Goal: Task Accomplishment & Management: Complete application form

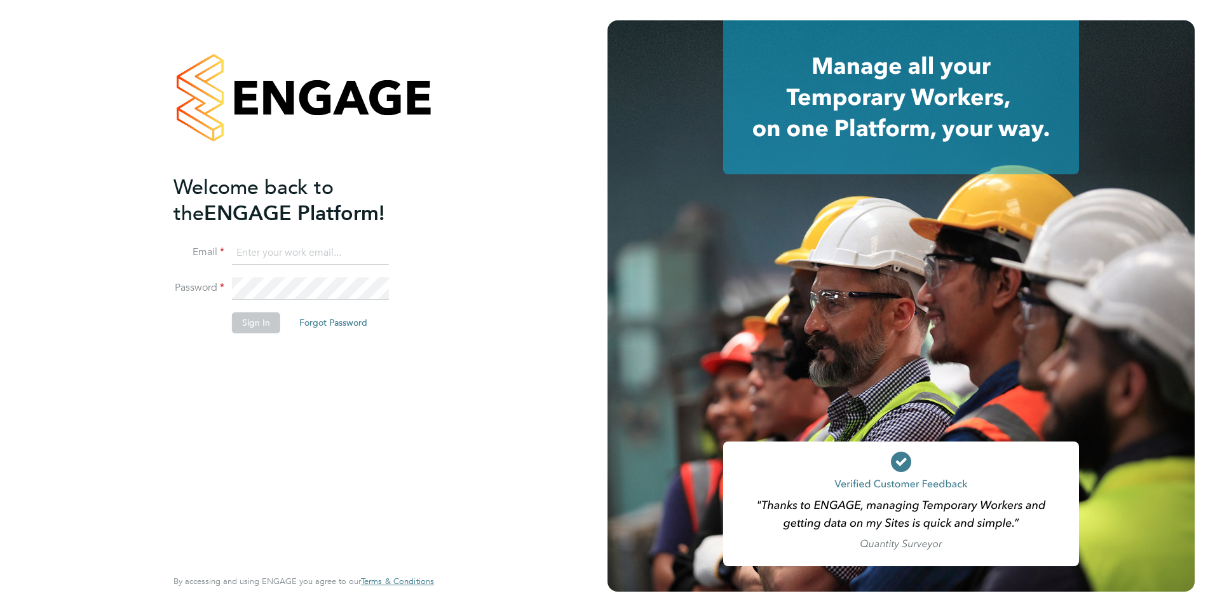
type input "fesouth@protocol.co.uk"
click at [256, 370] on div "Welcome back to the ENGAGE Platform! Email fesouth@protocol.co.uk Password Sign…" at bounding box center [298, 369] width 248 height 390
click at [252, 337] on li "Sign In Forgot Password" at bounding box center [298, 328] width 248 height 33
click at [252, 331] on button "Sign In" at bounding box center [256, 322] width 48 height 20
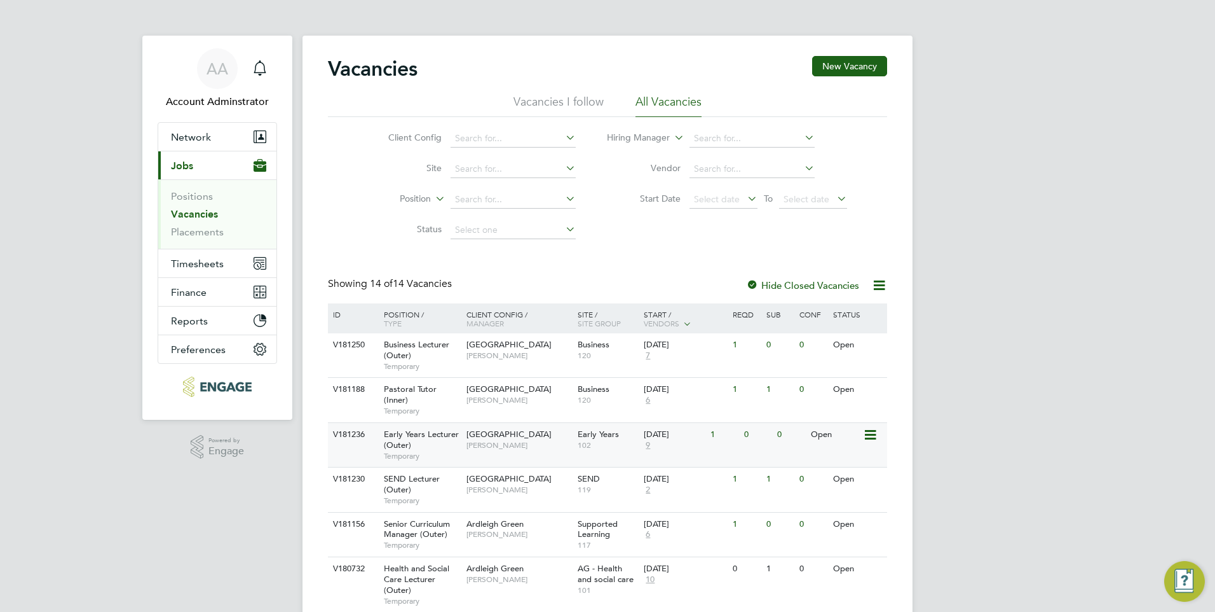
click at [514, 435] on span "[GEOGRAPHIC_DATA]" at bounding box center [509, 433] width 85 height 11
drag, startPoint x: 514, startPoint y: 435, endPoint x: 449, endPoint y: 31, distance: 409.5
click at [449, 31] on app-barbie "Vacancies New Vacancy Vacancies I follow All Vacancies Client Config Site Posit…" at bounding box center [608, 514] width 610 height 1028
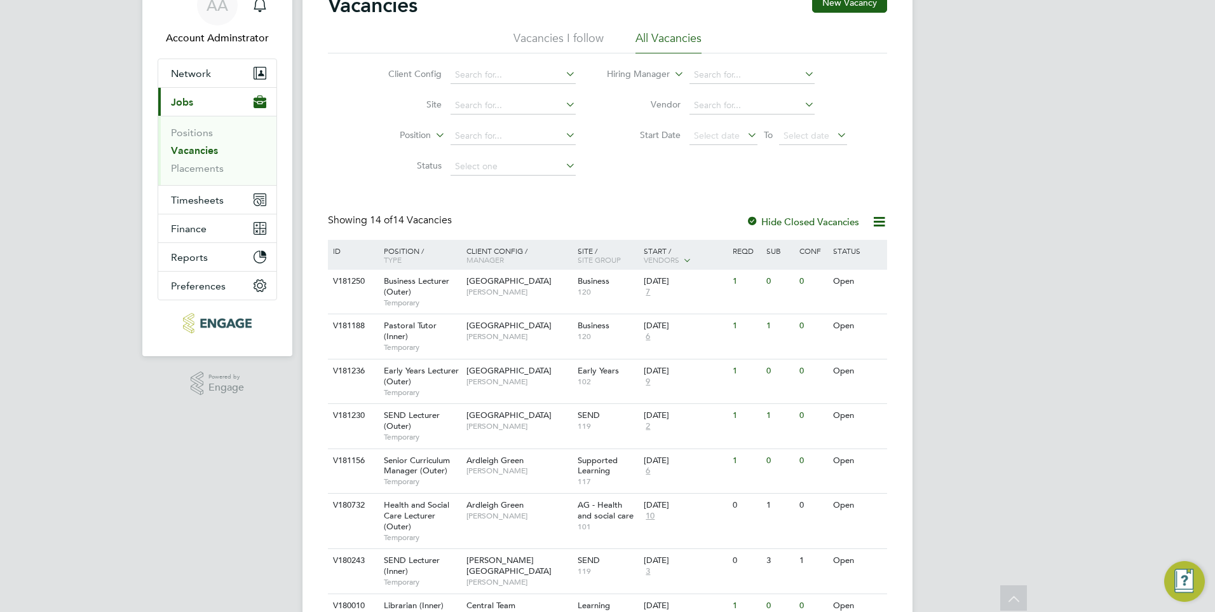
scroll to position [127, 0]
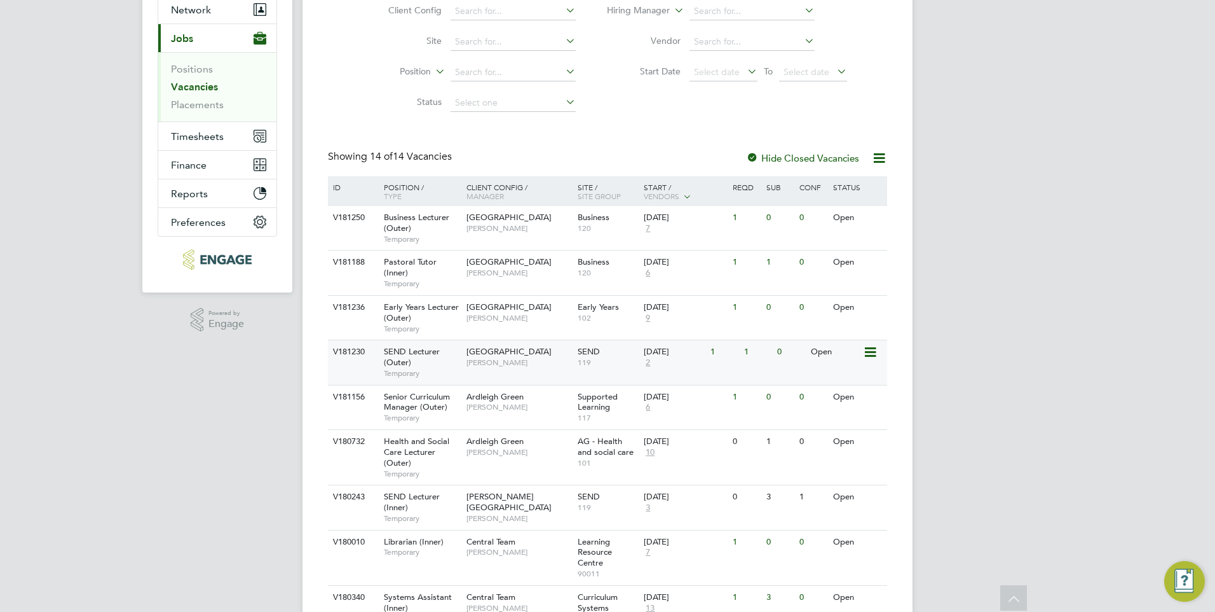
click at [512, 352] on span "[GEOGRAPHIC_DATA]" at bounding box center [509, 351] width 85 height 11
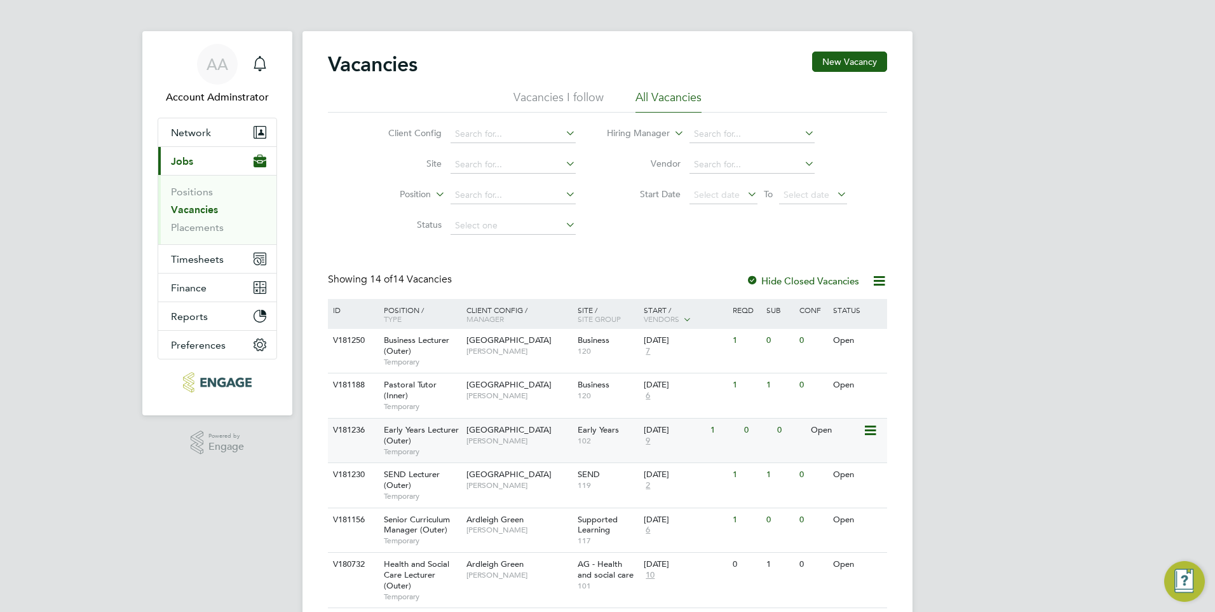
scroll to position [0, 0]
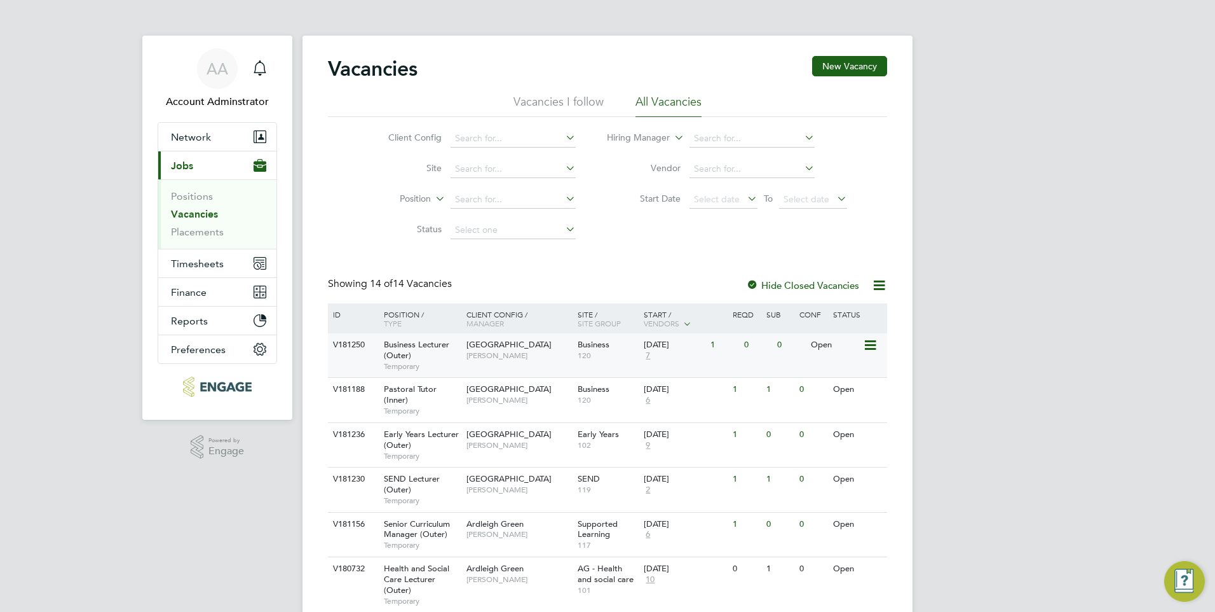
click at [427, 348] on span "Business Lecturer (Outer)" at bounding box center [416, 350] width 65 height 22
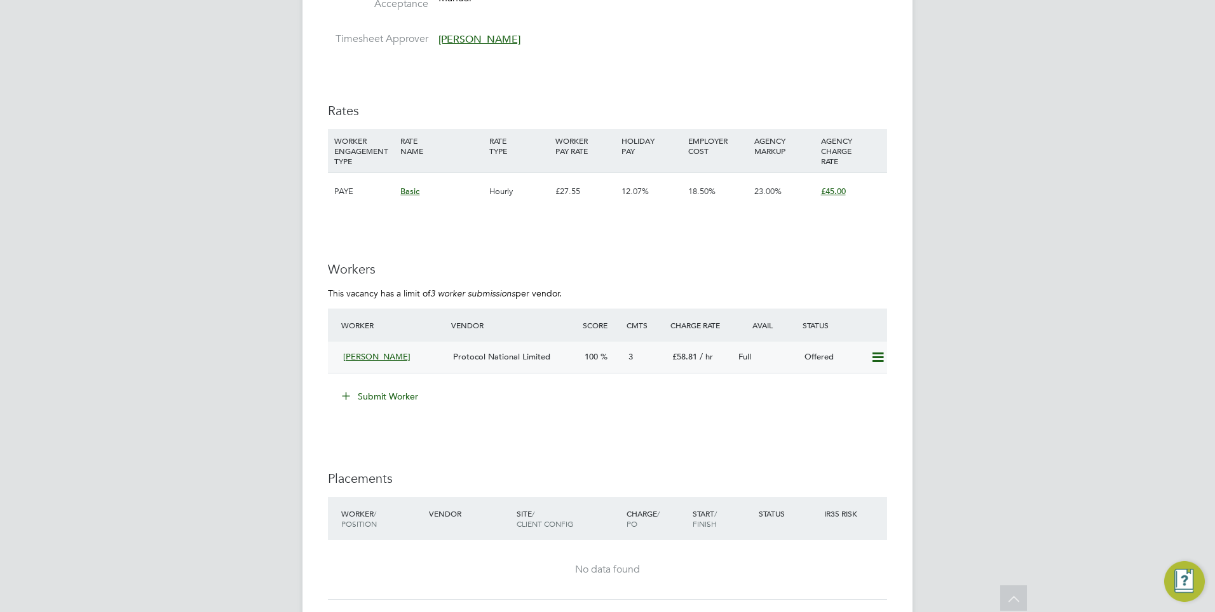
click at [498, 361] on div "Protocol National Limited" at bounding box center [514, 356] width 132 height 21
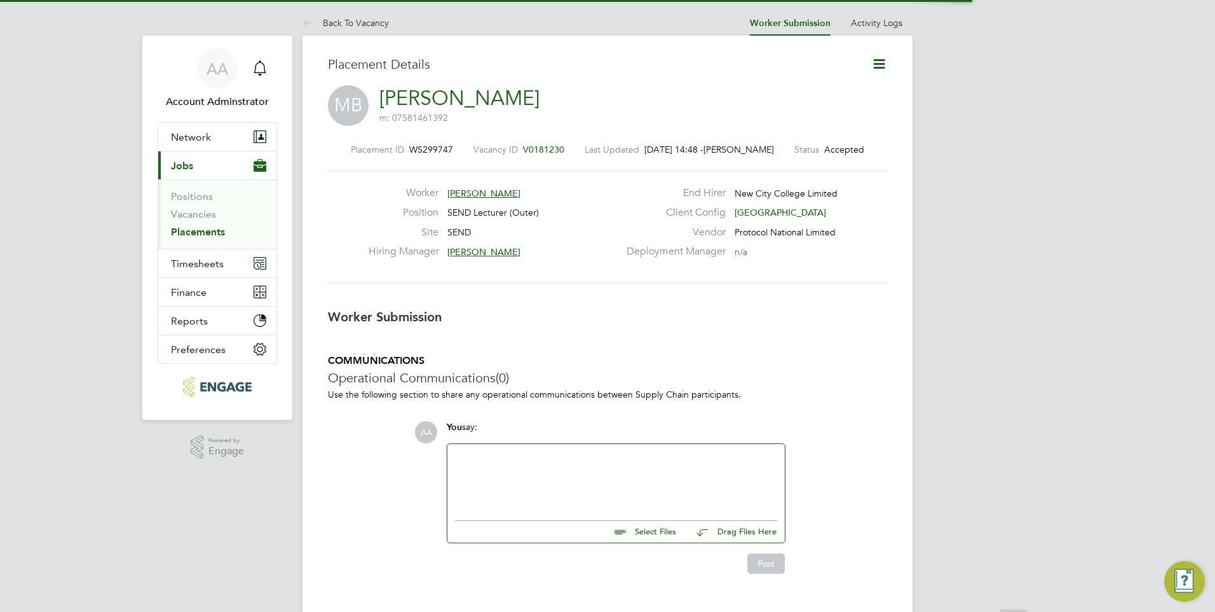
scroll to position [6, 6]
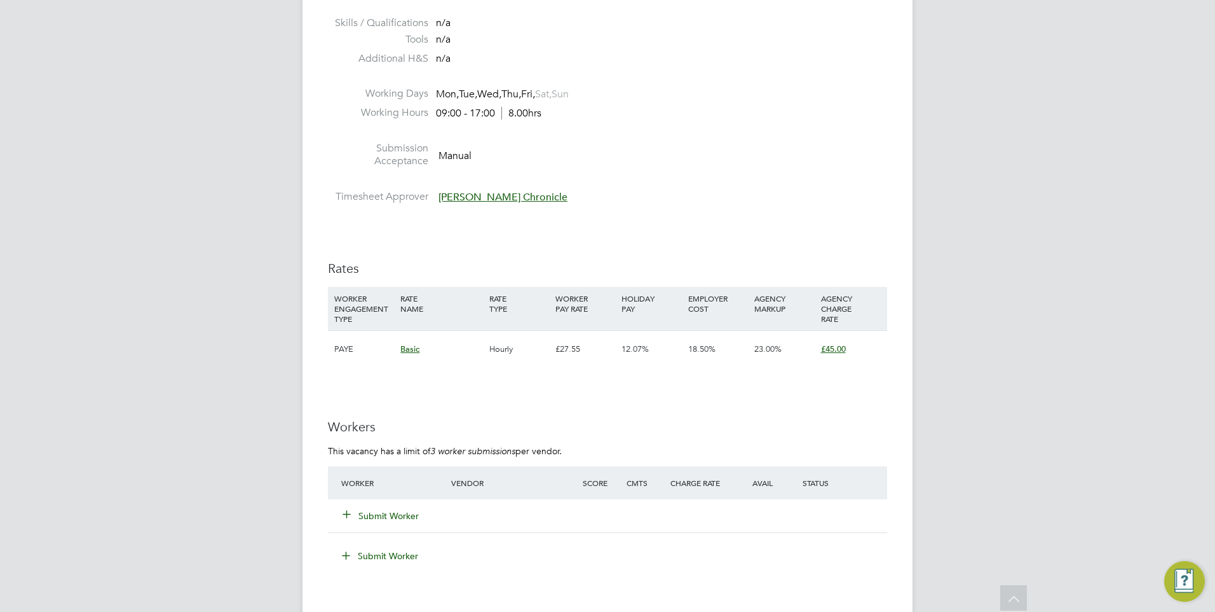
scroll to position [1780, 0]
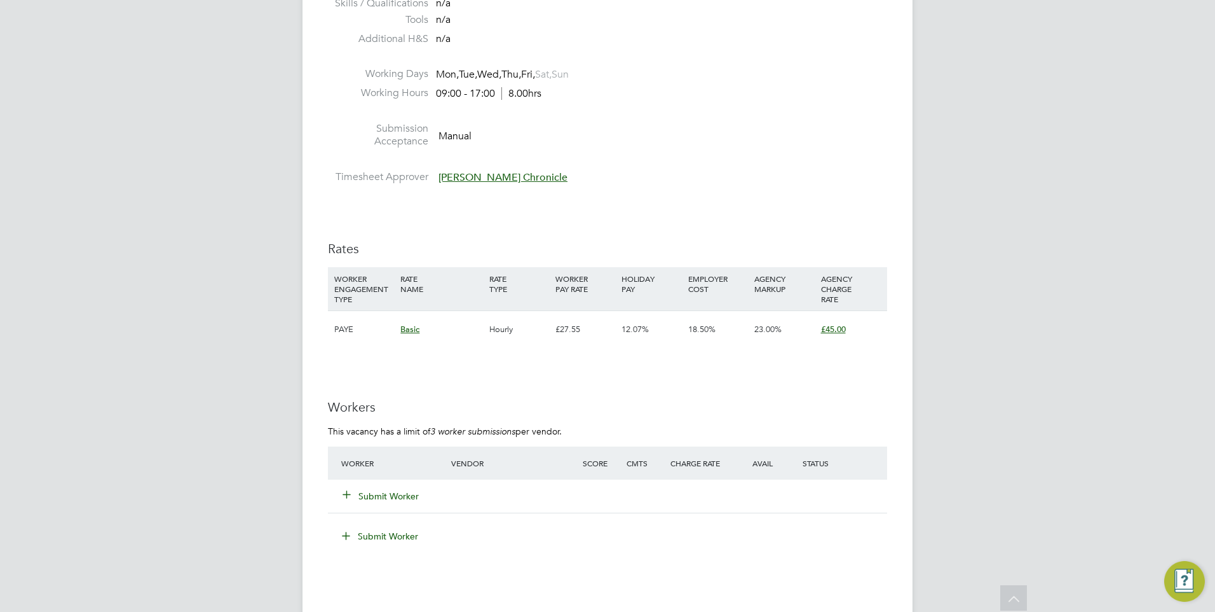
click at [393, 501] on button "Submit Worker" at bounding box center [381, 495] width 76 height 13
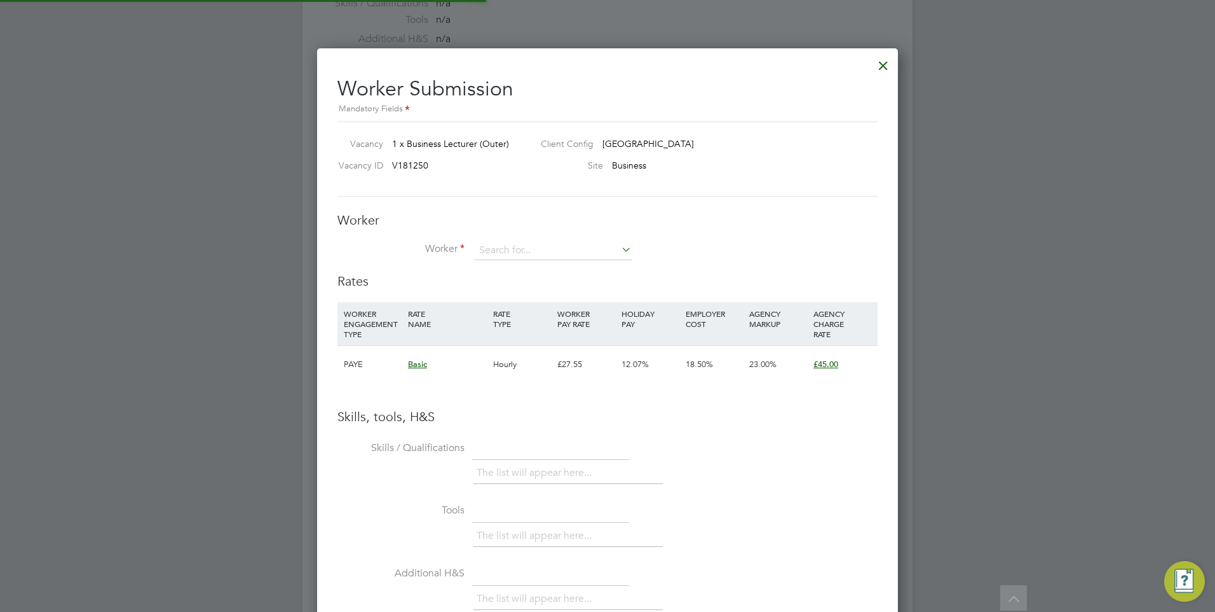
scroll to position [6, 6]
click at [538, 256] on input at bounding box center [553, 250] width 157 height 19
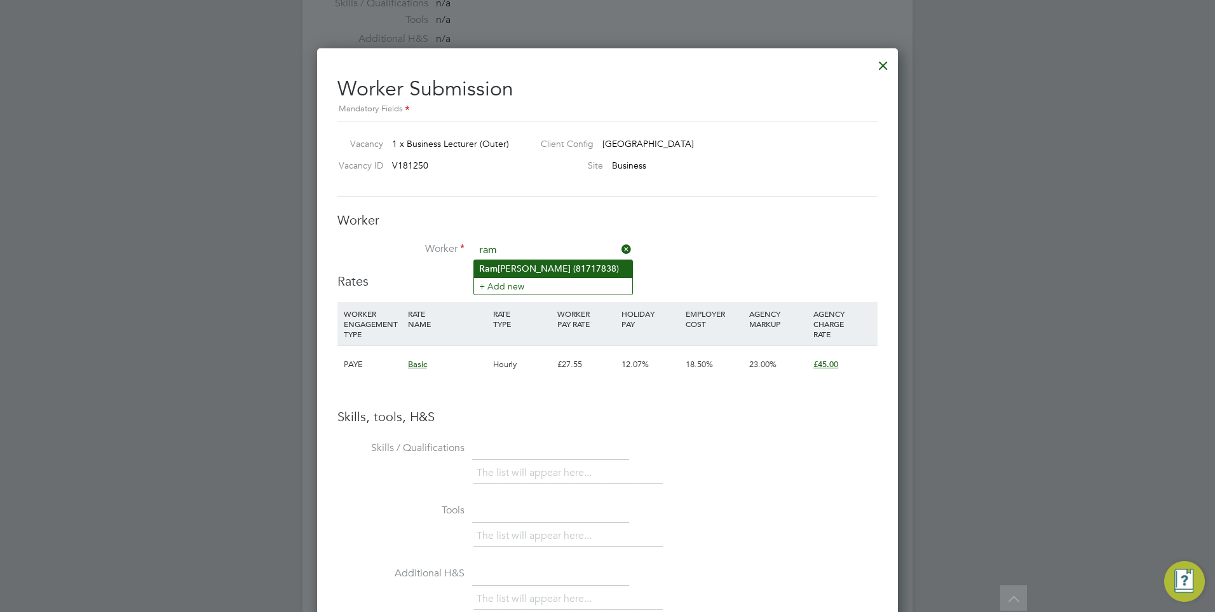
click at [533, 266] on li "Ram esh Summan (81717838)" at bounding box center [553, 268] width 158 height 17
type input "Ramesh Summan (81717838)"
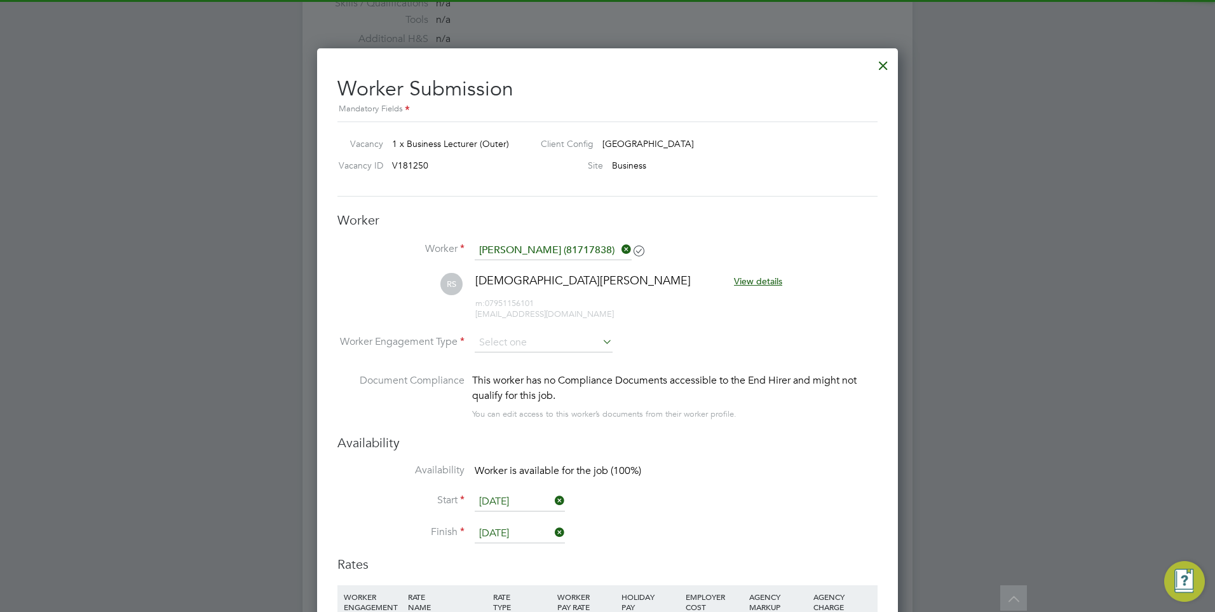
click at [524, 327] on li "RS Ramesh Summan View details m: 07951156101 summanramesh@gmail.com" at bounding box center [608, 303] width 540 height 60
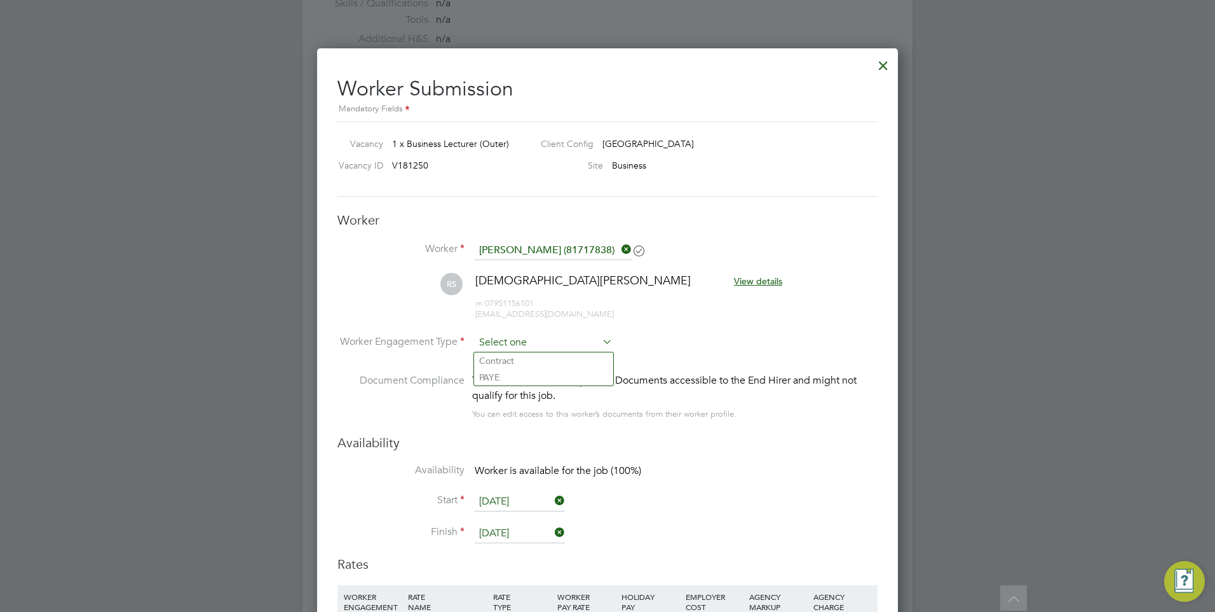
click at [524, 335] on input at bounding box center [544, 342] width 138 height 19
click at [524, 381] on li "PAYE" at bounding box center [543, 377] width 139 height 17
type input "PAYE"
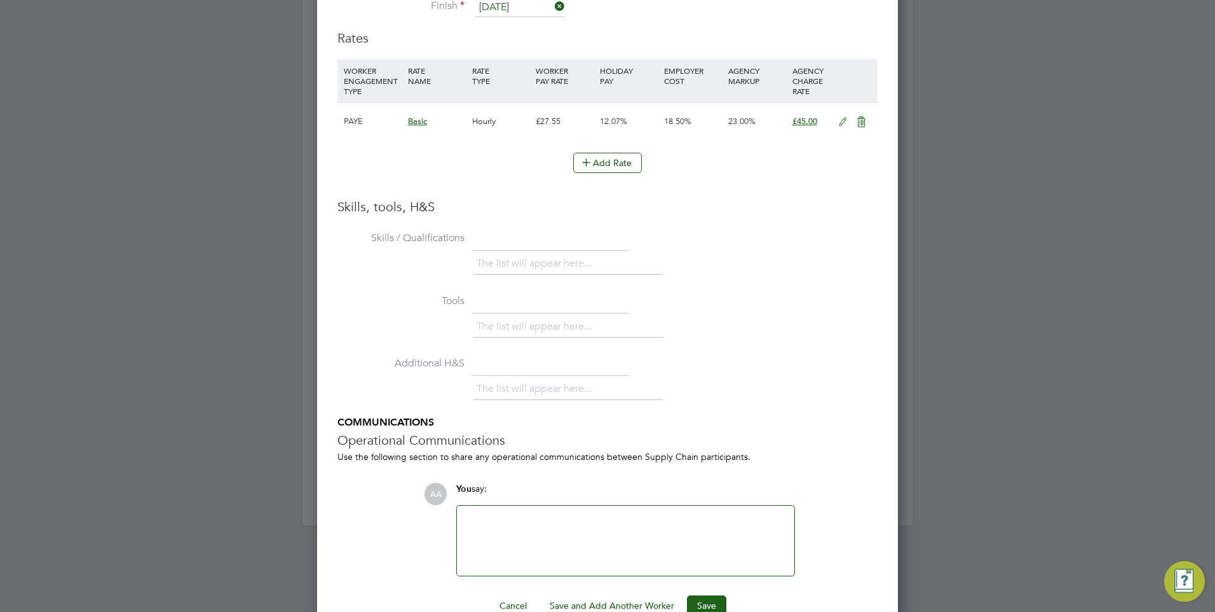
scroll to position [2335, 0]
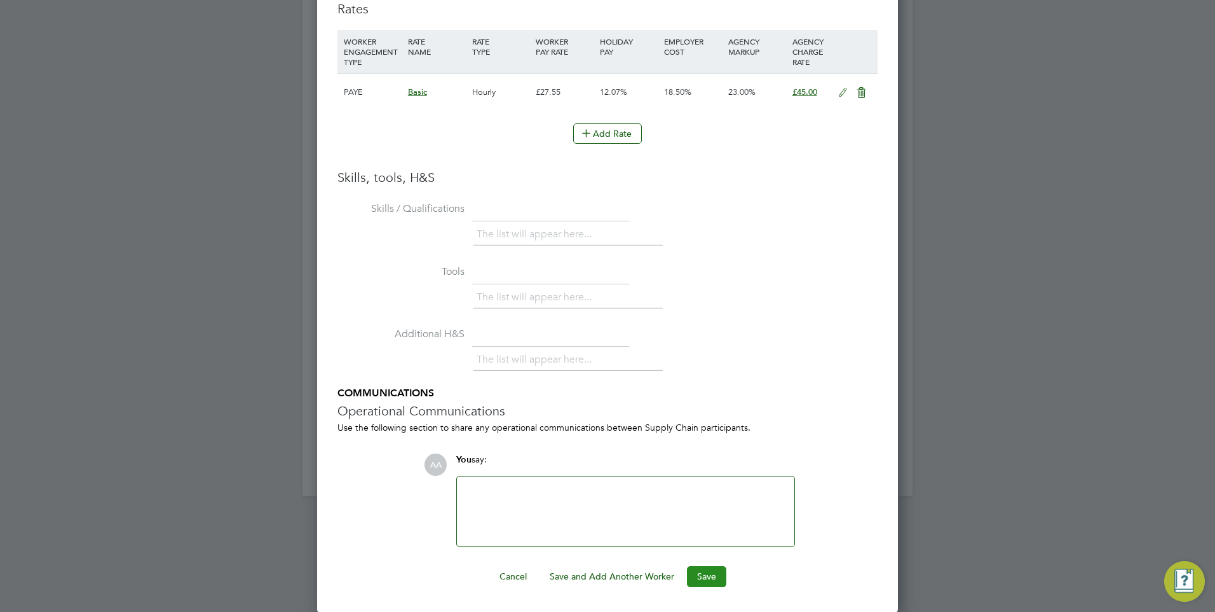
click at [697, 579] on button "Save" at bounding box center [706, 576] width 39 height 20
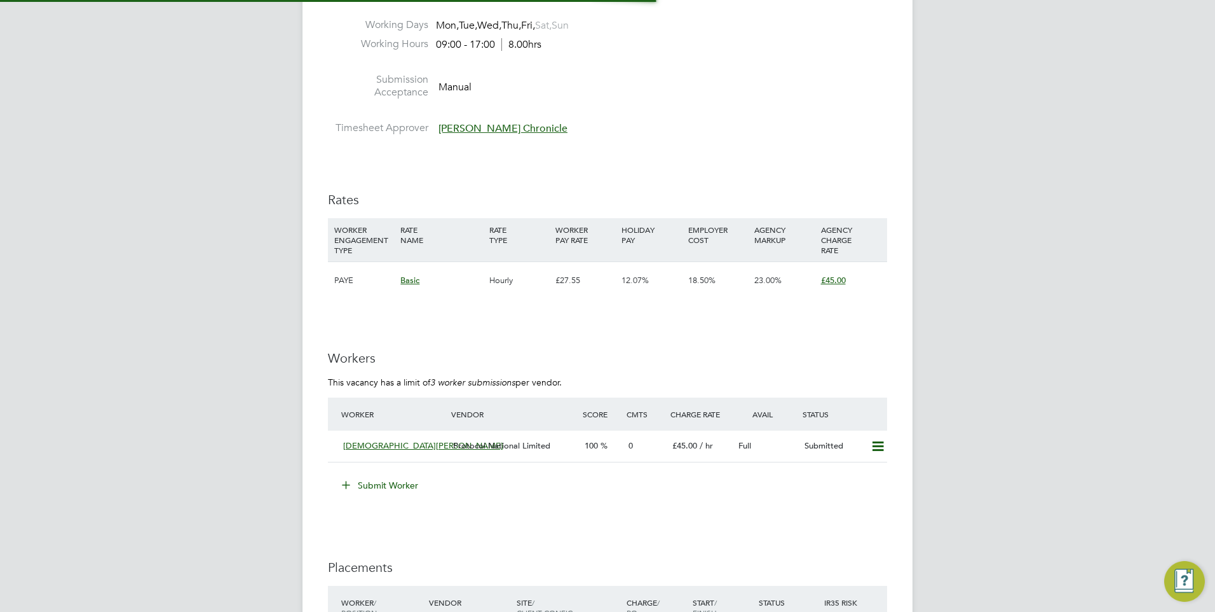
scroll to position [6, 6]
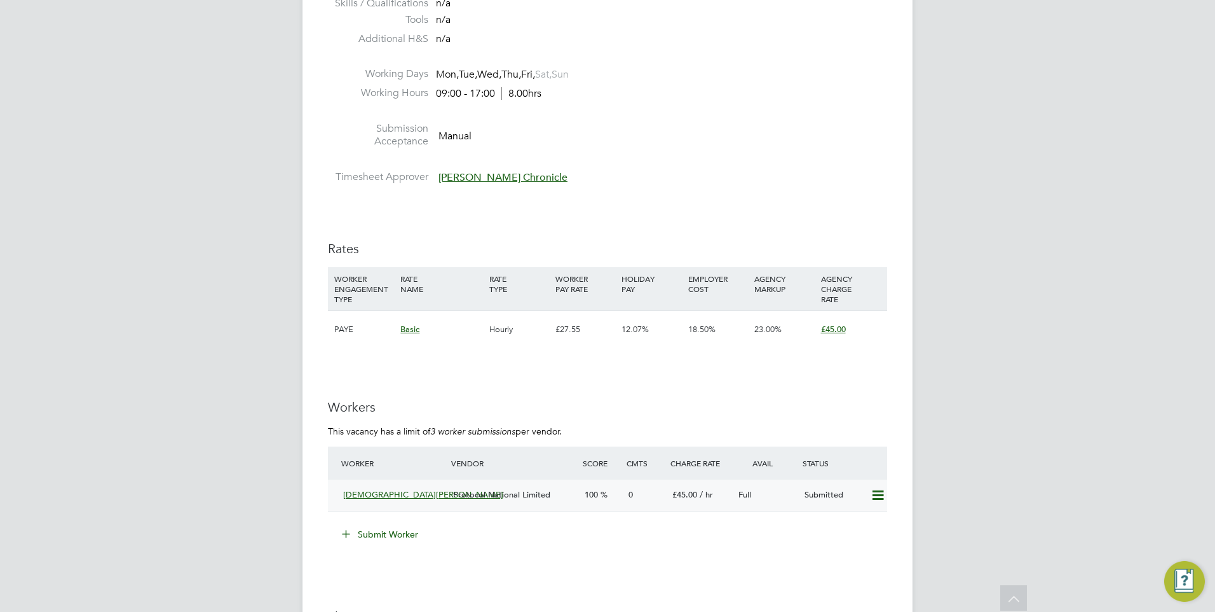
click at [629, 499] on div "0" at bounding box center [646, 494] width 44 height 21
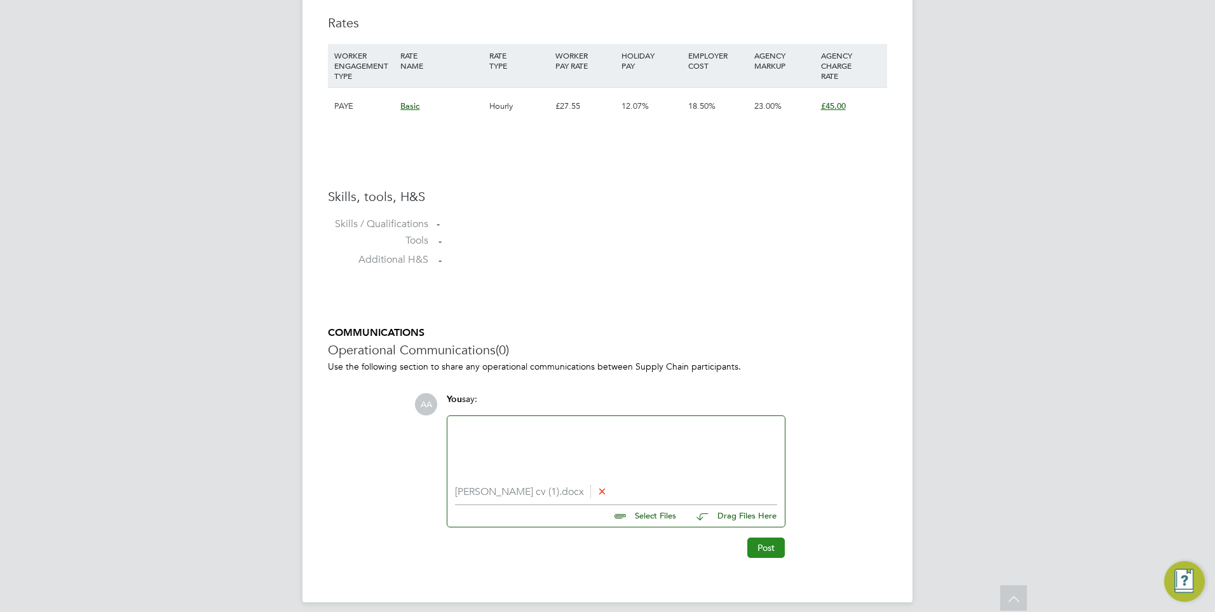
click at [755, 548] on button "Post" at bounding box center [767, 547] width 38 height 20
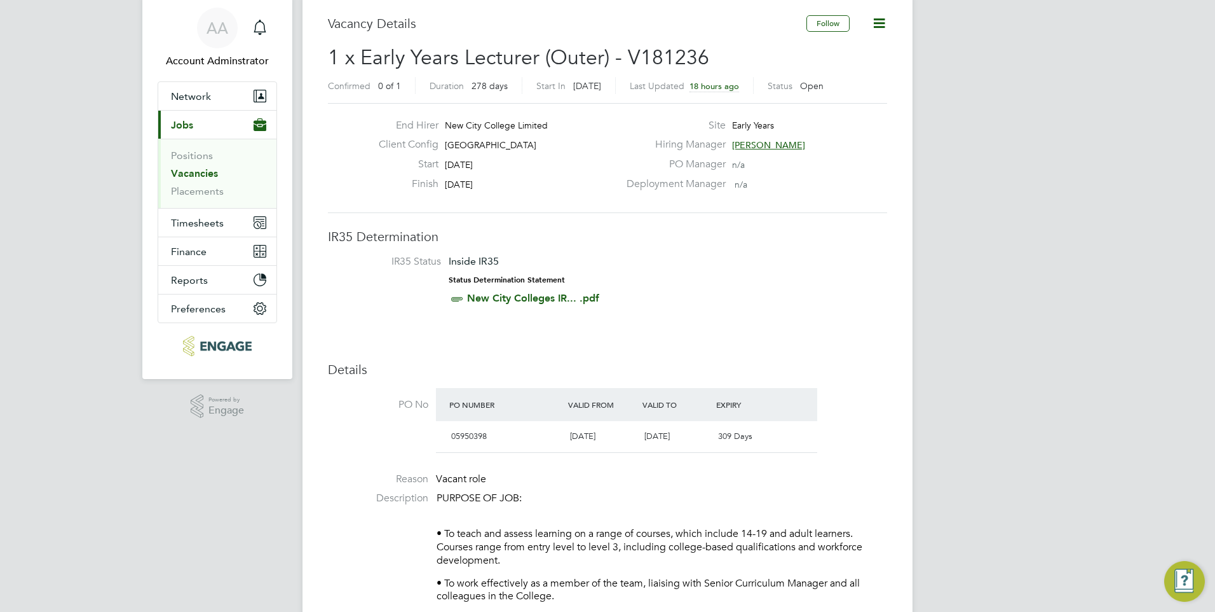
scroll to position [64, 0]
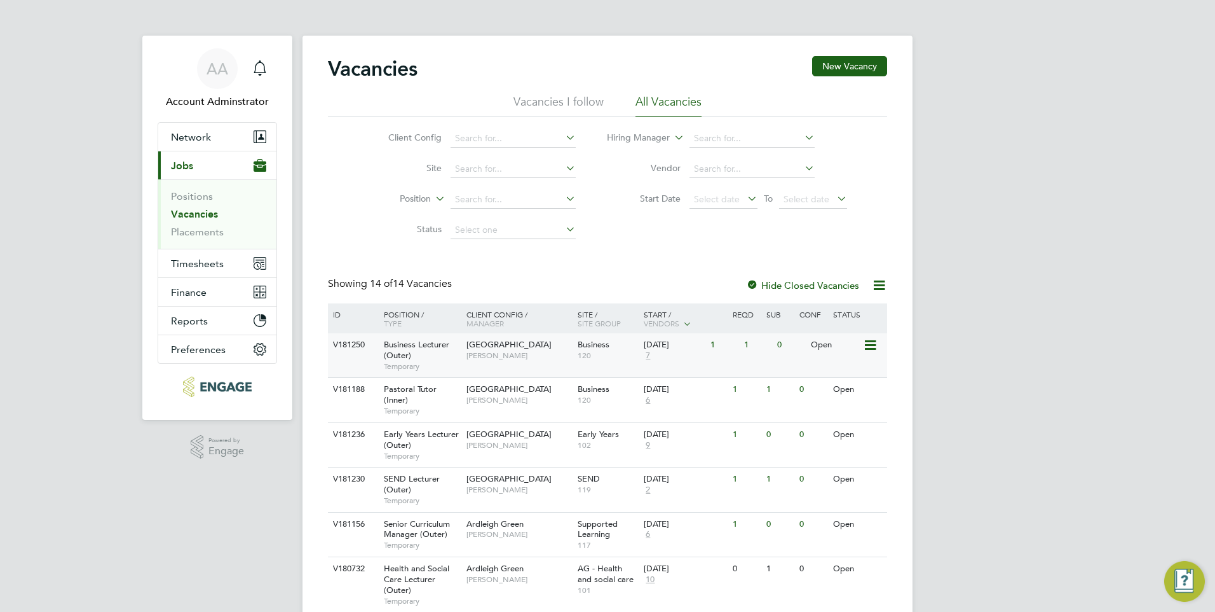
click at [484, 348] on span "[GEOGRAPHIC_DATA]" at bounding box center [509, 344] width 85 height 11
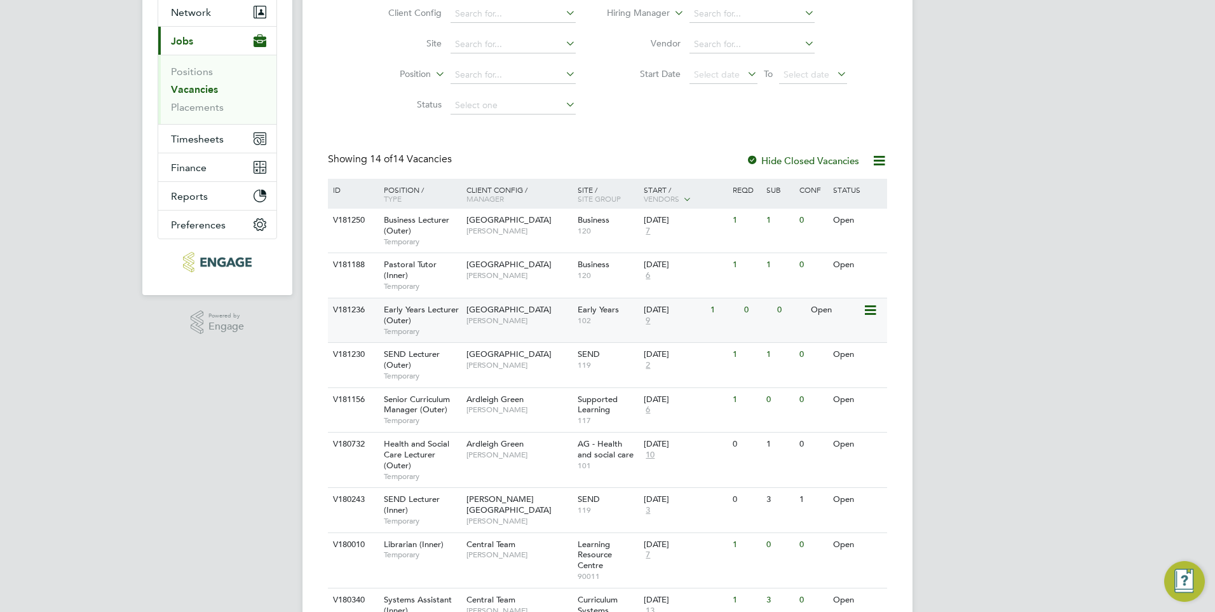
scroll to position [127, 0]
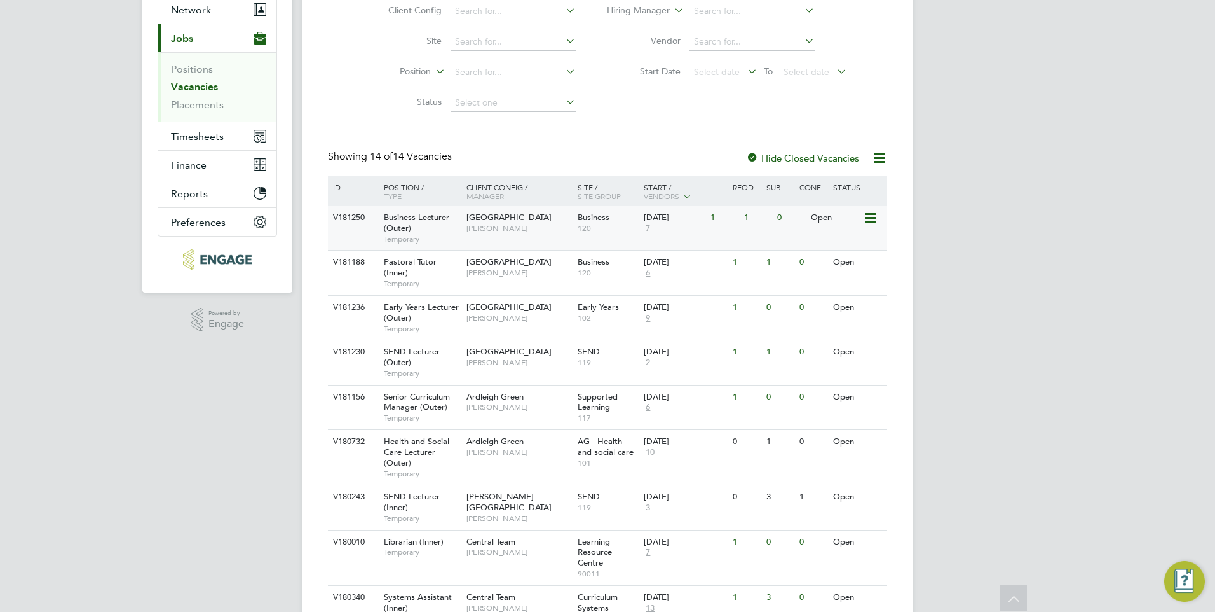
click at [499, 220] on span "[GEOGRAPHIC_DATA]" at bounding box center [509, 217] width 85 height 11
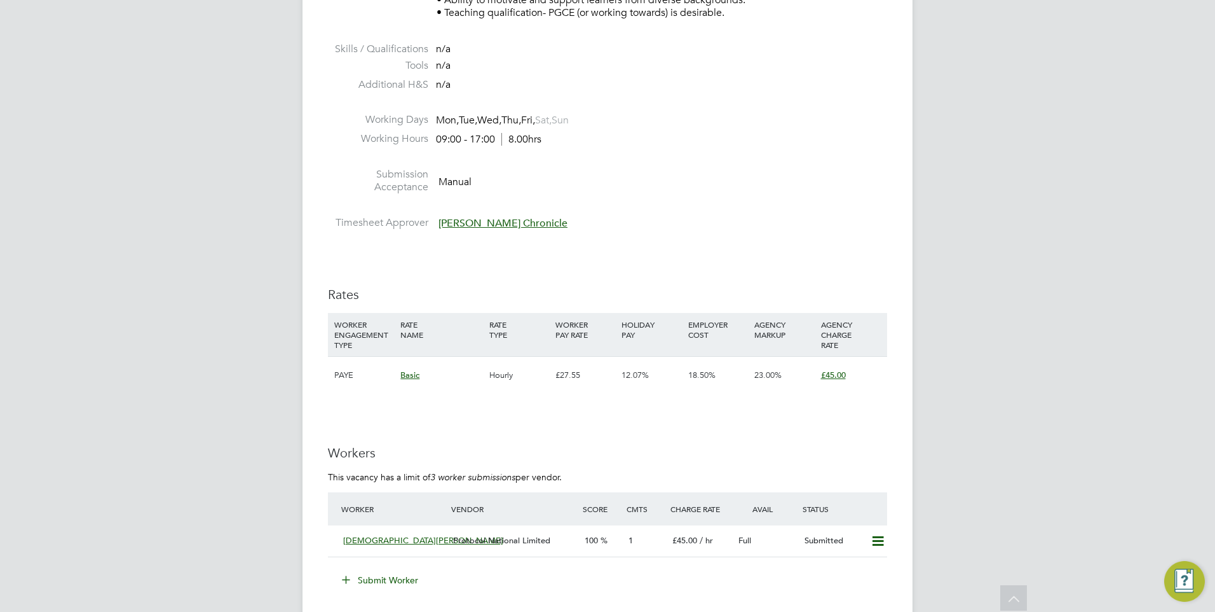
scroll to position [1907, 0]
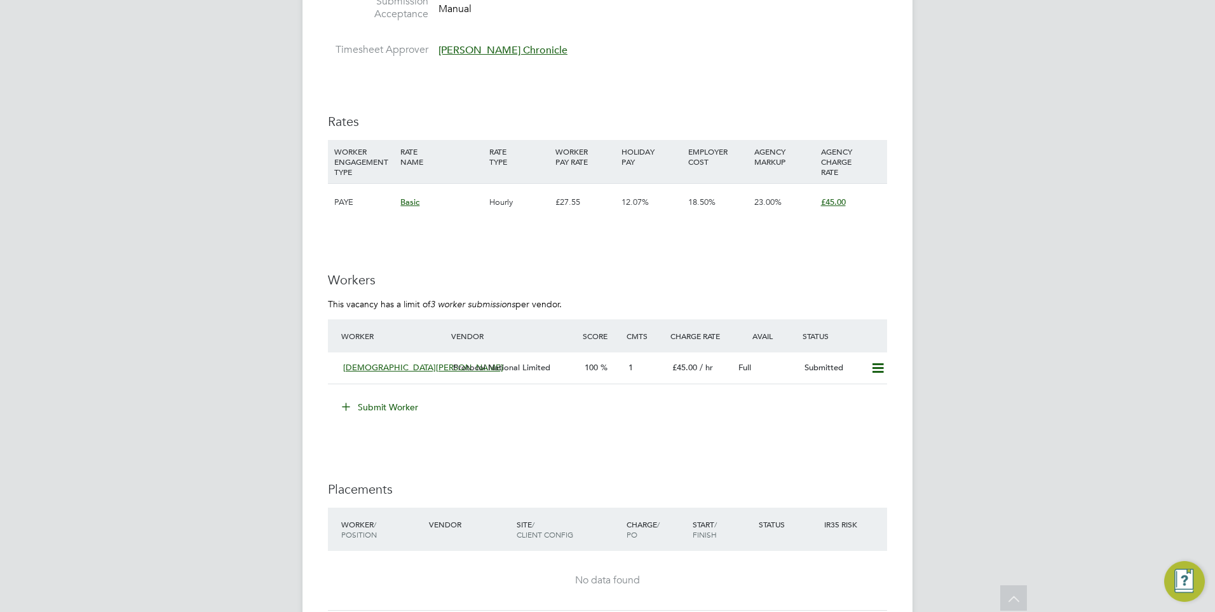
click at [374, 403] on button "Submit Worker" at bounding box center [380, 407] width 95 height 20
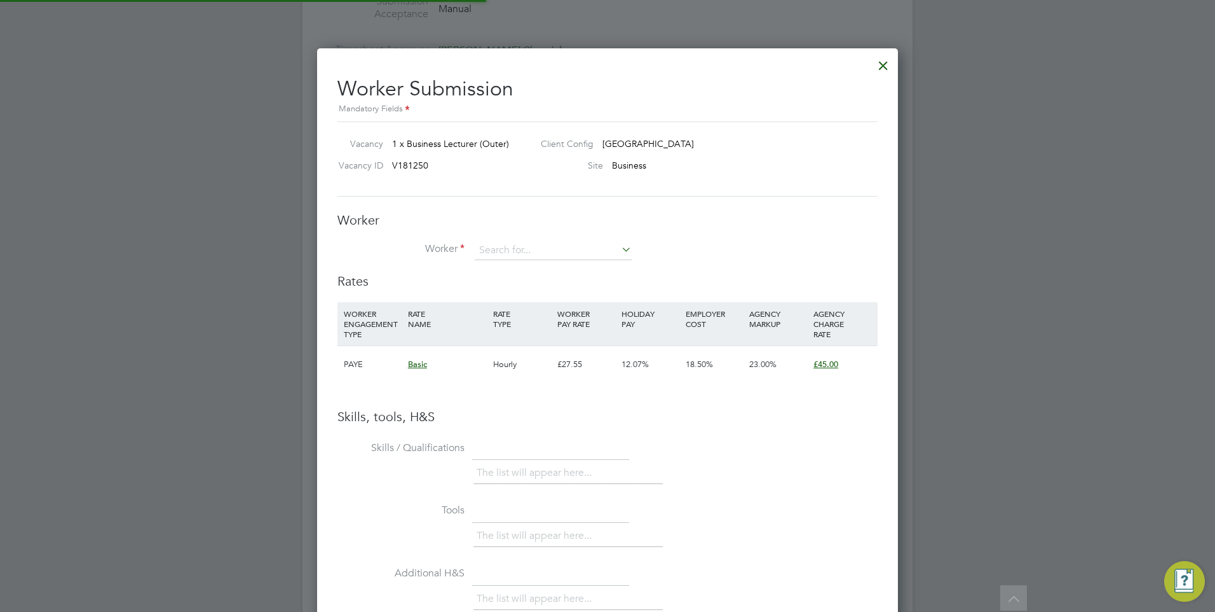
scroll to position [804, 582]
click at [495, 244] on input at bounding box center [553, 250] width 157 height 19
click at [502, 298] on li "Th eo (66960300)" at bounding box center [556, 302] width 165 height 17
type input "Theo (66960300)"
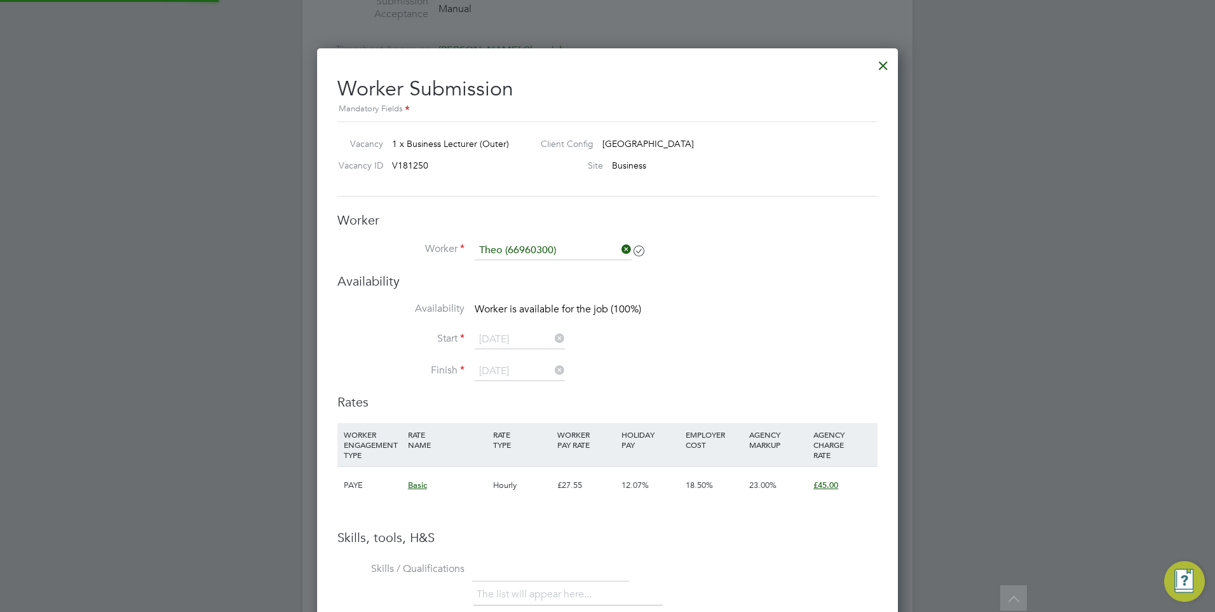
scroll to position [1061, 582]
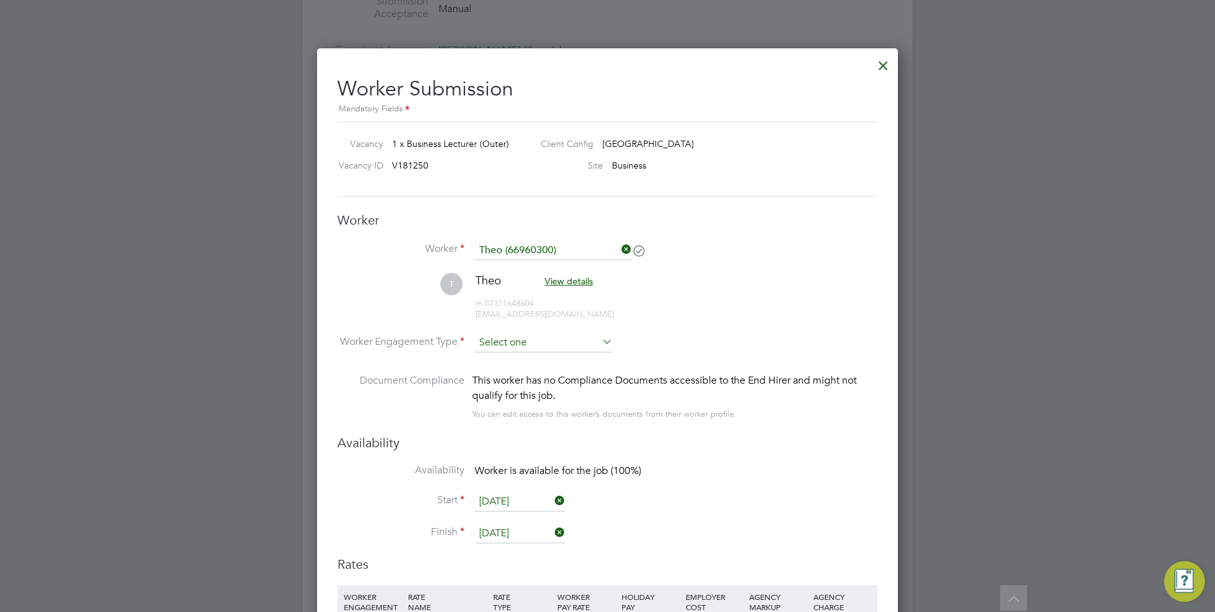
click at [516, 345] on input at bounding box center [544, 342] width 138 height 19
click at [510, 374] on li "PAYE" at bounding box center [543, 377] width 139 height 17
type input "PAYE"
click at [877, 64] on div at bounding box center [883, 62] width 23 height 23
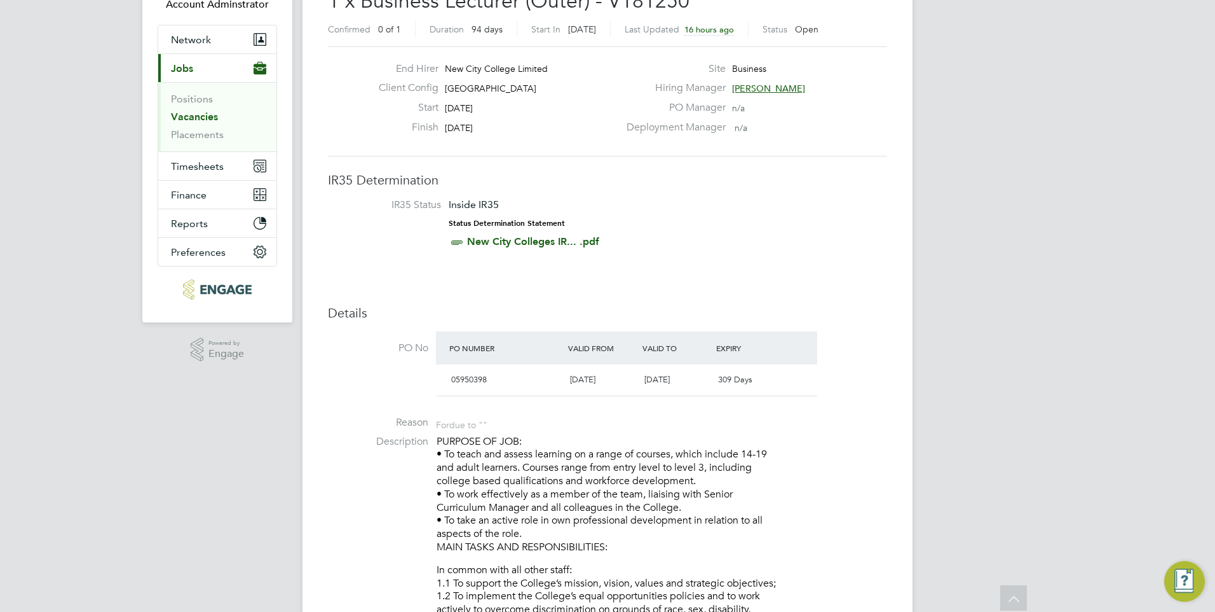
scroll to position [0, 0]
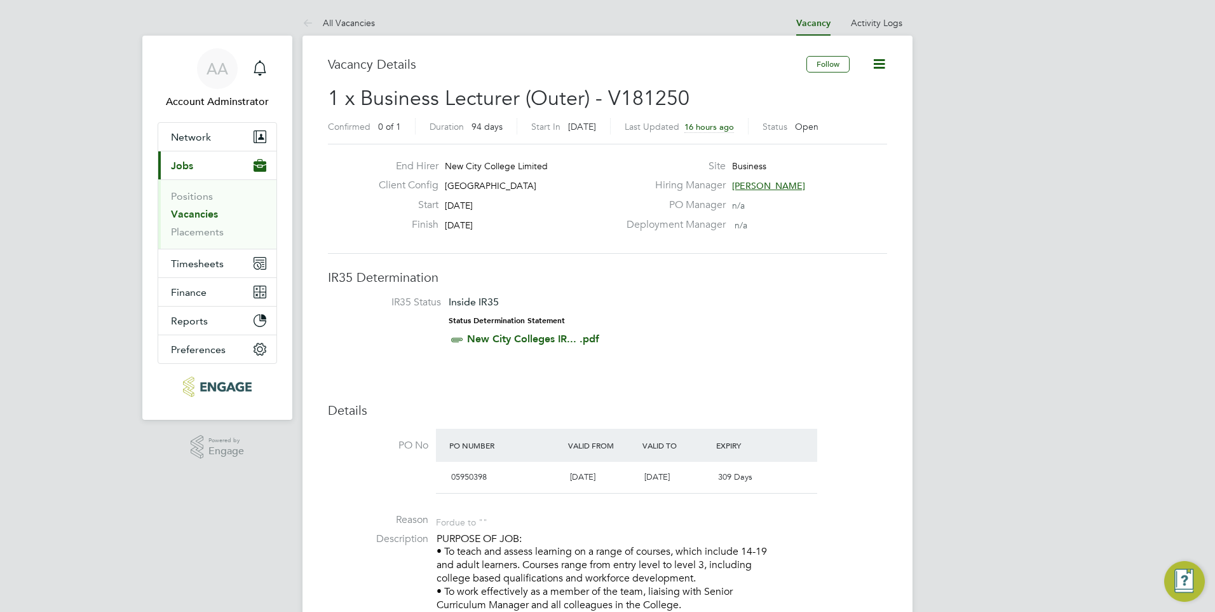
click at [451, 181] on span "[GEOGRAPHIC_DATA]" at bounding box center [491, 185] width 92 height 11
drag, startPoint x: 451, startPoint y: 181, endPoint x: 577, endPoint y: 205, distance: 128.2
click at [577, 205] on div "Start [DATE]" at bounding box center [494, 208] width 250 height 20
